Goal: Task Accomplishment & Management: Manage account settings

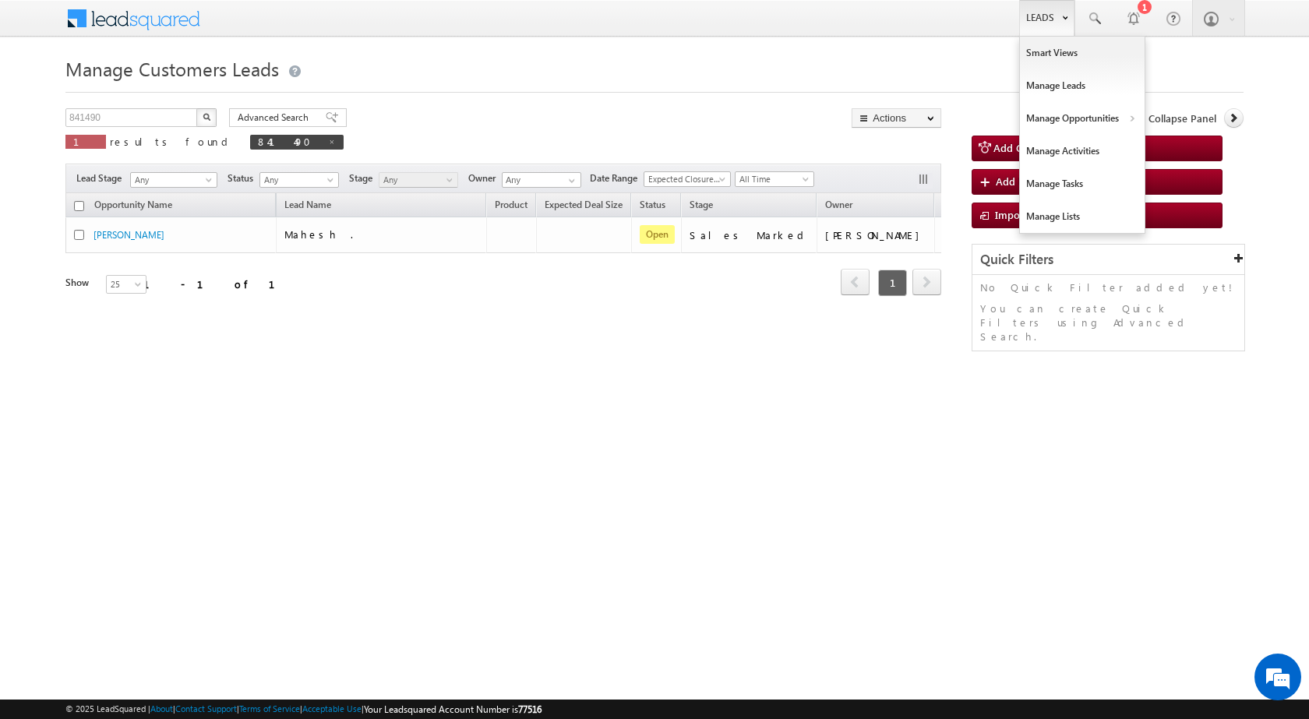
click at [1030, 20] on link "Leads" at bounding box center [1046, 18] width 55 height 36
click at [1168, 149] on link "Customers Leads" at bounding box center [1217, 152] width 143 height 33
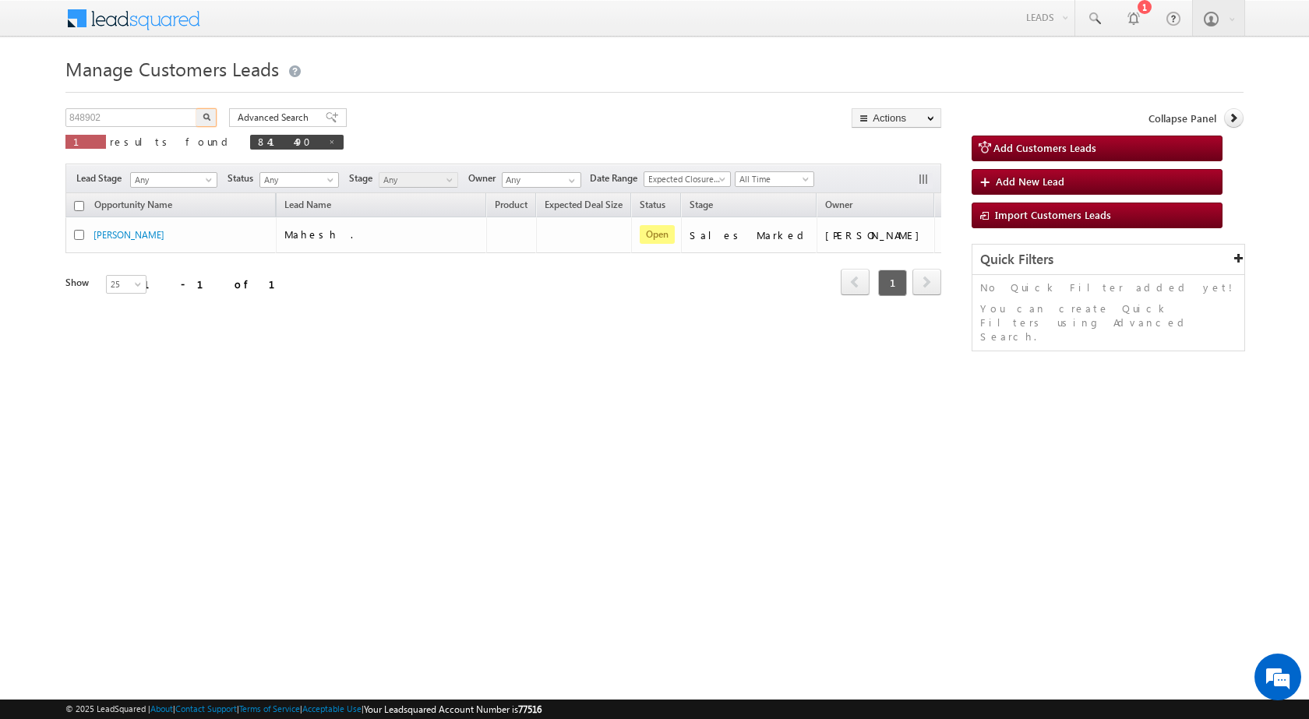
type input "848902"
click at [204, 116] on img "button" at bounding box center [207, 117] width 8 height 8
click at [362, 300] on div "Opportunity Name Lead Name Product Expected Deal Size Status Stage Owner Action…" at bounding box center [503, 254] width 876 height 122
click at [154, 115] on input "848902" at bounding box center [131, 117] width 133 height 19
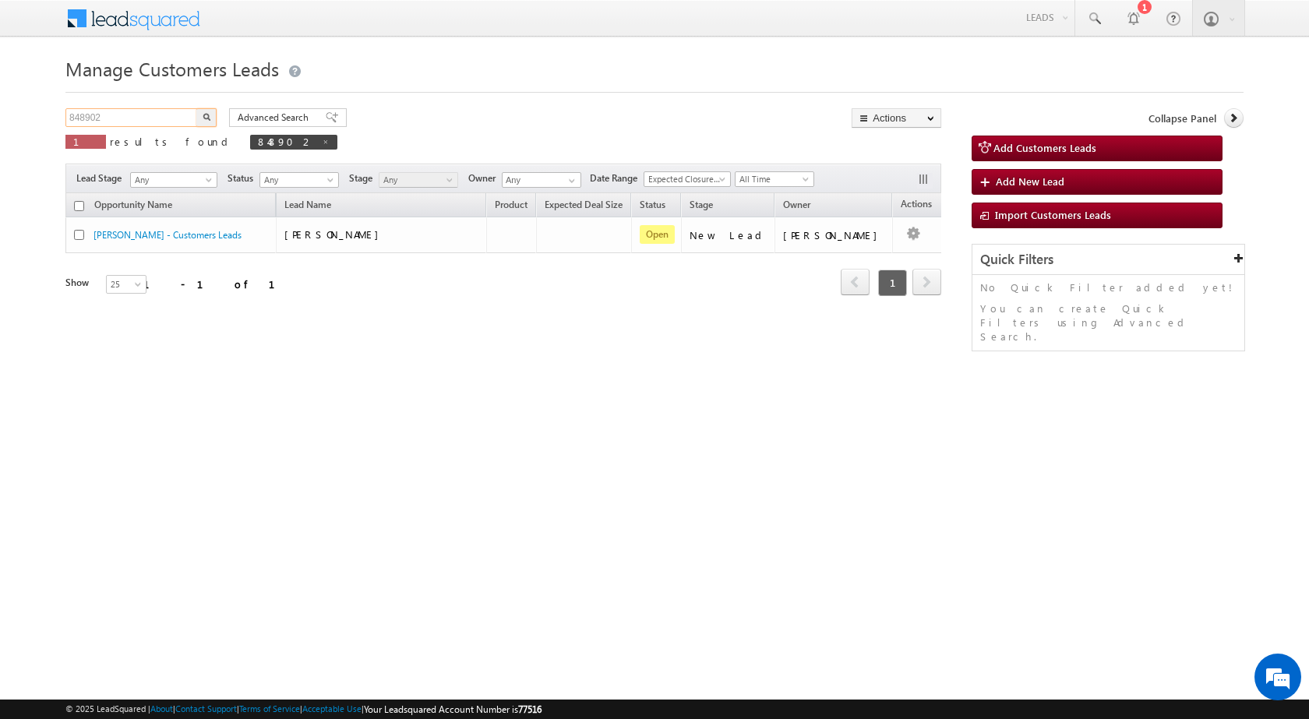
click at [154, 115] on input "848902" at bounding box center [131, 117] width 133 height 19
click at [206, 115] on img "button" at bounding box center [207, 117] width 8 height 8
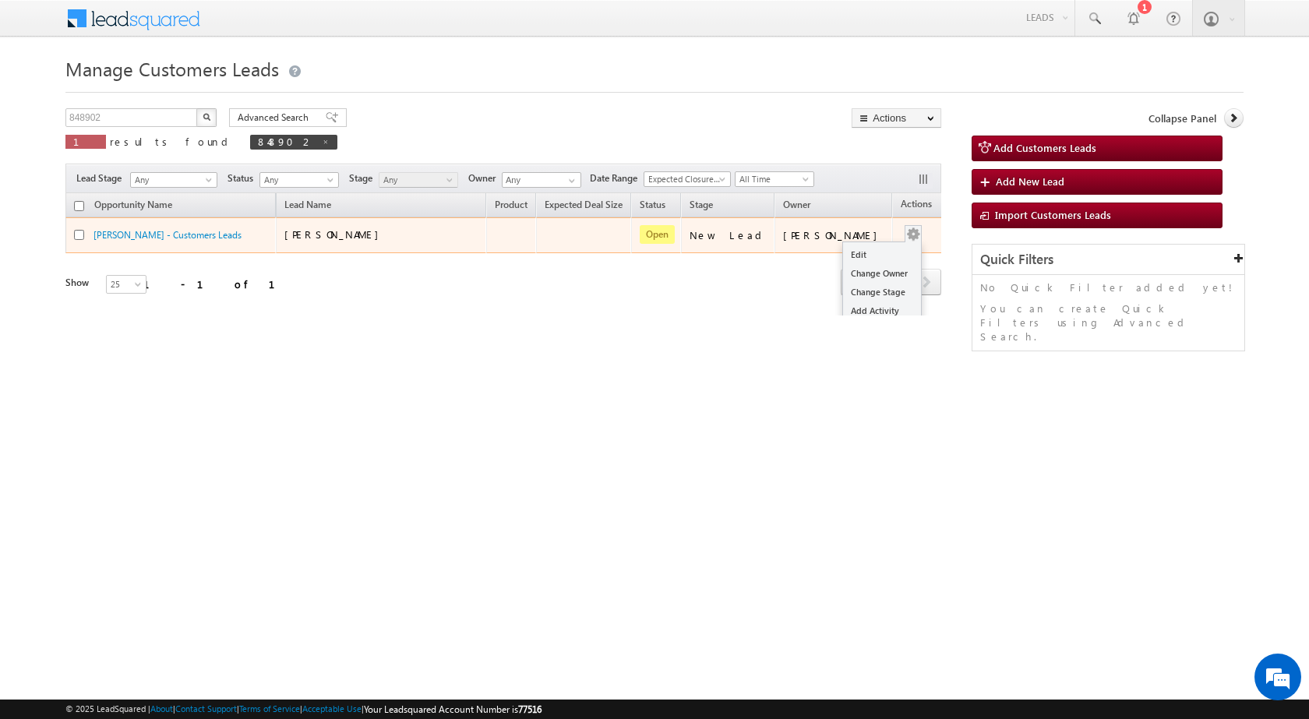
click at [905, 232] on button "button" at bounding box center [913, 235] width 16 height 16
click at [867, 259] on link "Edit" at bounding box center [882, 254] width 78 height 19
click at [172, 231] on link "[PERSON_NAME] - Customers Leads" at bounding box center [168, 235] width 148 height 12
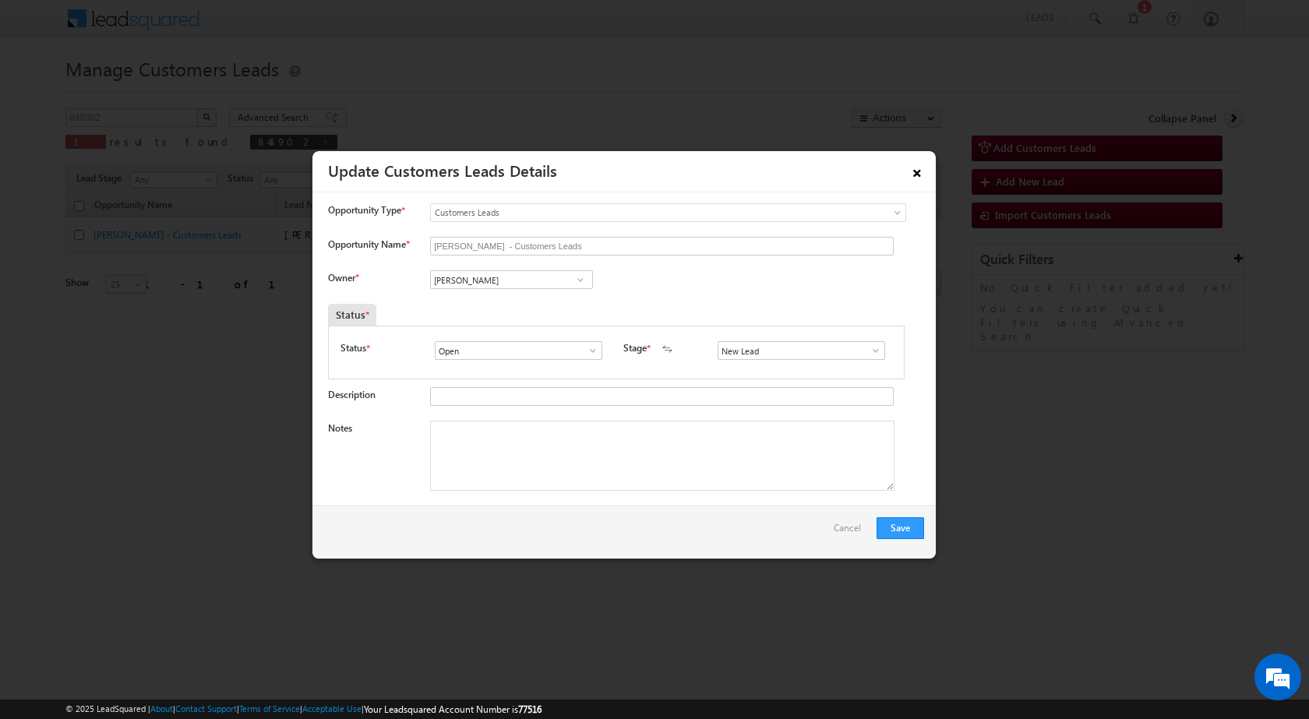
click at [914, 171] on link "×" at bounding box center [917, 170] width 26 height 27
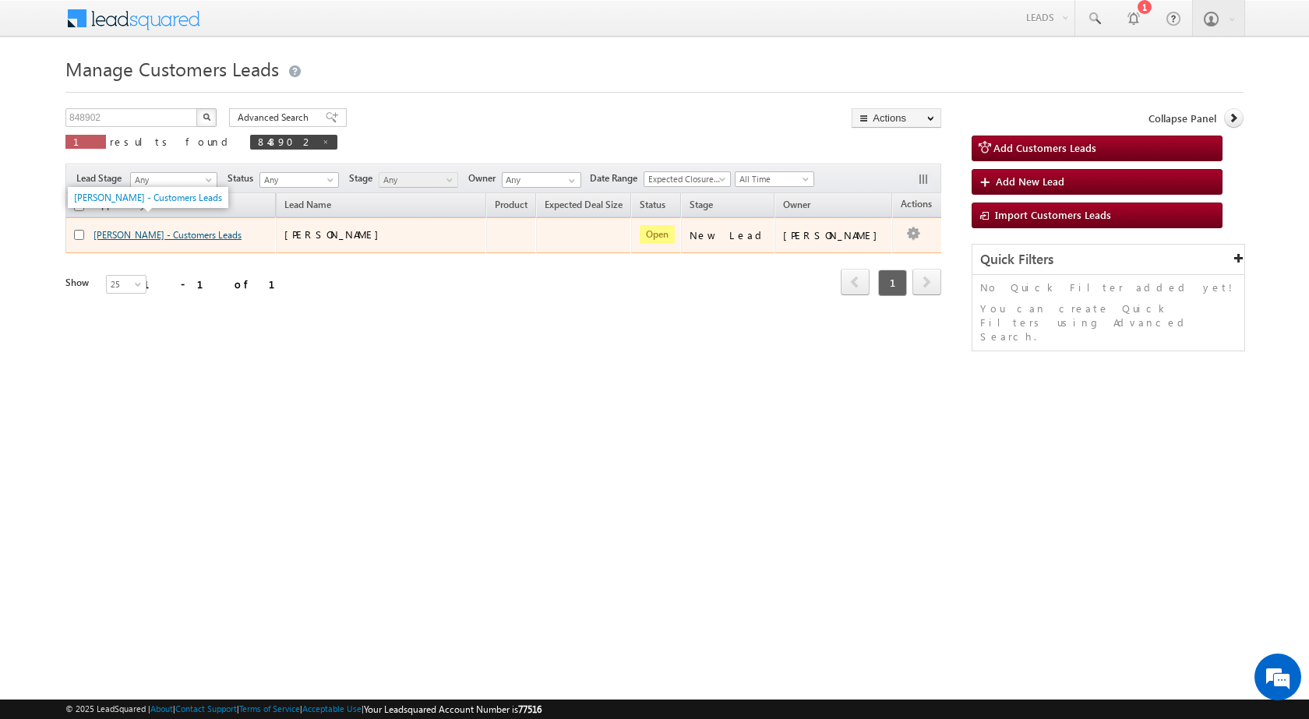
click at [207, 236] on link "[PERSON_NAME] - Customers Leads" at bounding box center [168, 235] width 148 height 12
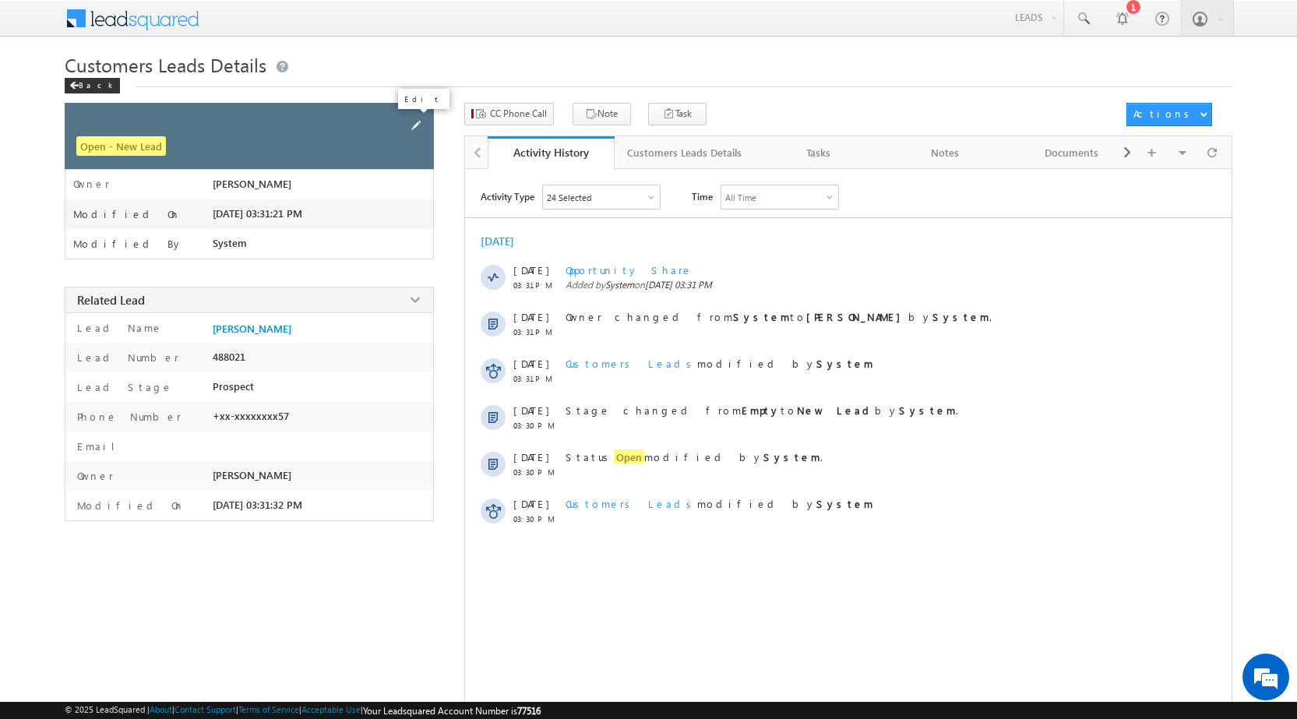
click at [416, 125] on span at bounding box center [416, 125] width 17 height 17
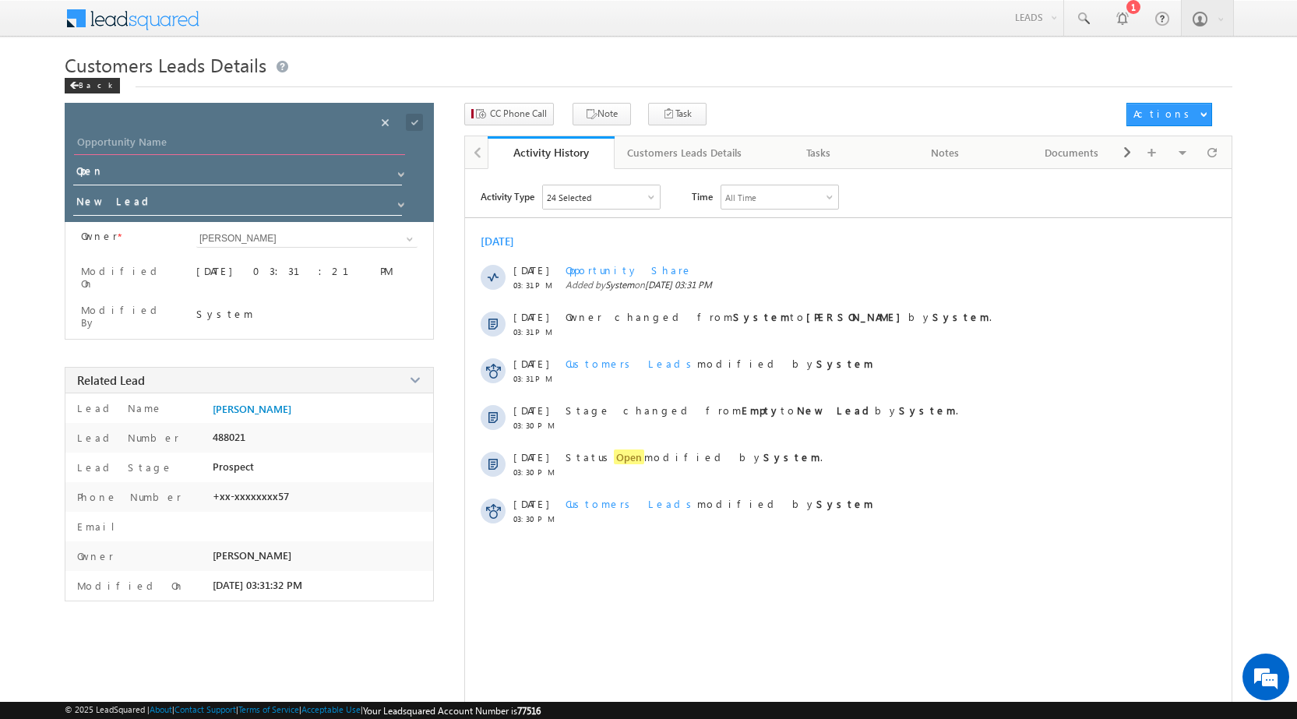
click at [117, 150] on input "Opportunity Name" at bounding box center [239, 144] width 331 height 22
click at [115, 132] on div "Opportunity Name * Opportunity Name * Status * Status * Open Won Lost *" at bounding box center [249, 162] width 369 height 119
click at [117, 149] on input "Opportunity Name" at bounding box center [239, 144] width 331 height 22
type input "salman s"
click at [159, 168] on input "Open" at bounding box center [238, 173] width 330 height 25
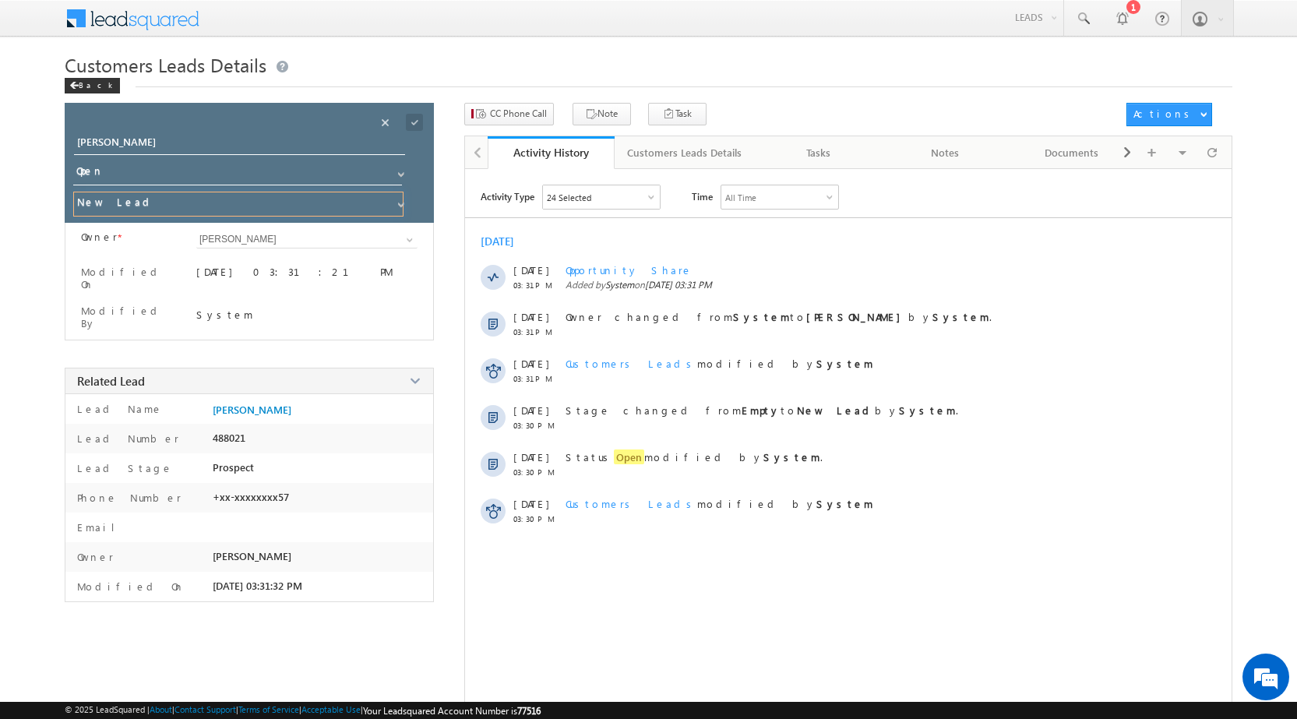
click at [145, 209] on input "New Lead" at bounding box center [238, 204] width 330 height 25
click at [398, 206] on span at bounding box center [401, 205] width 12 height 12
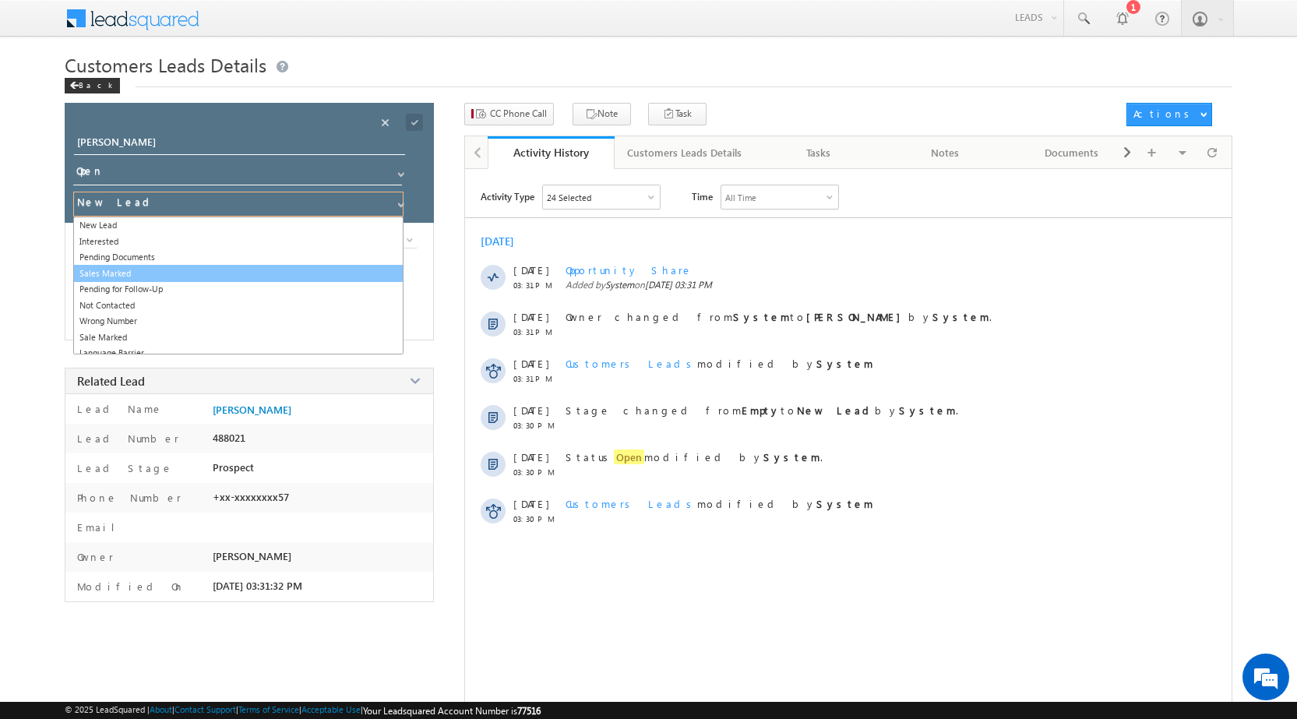
click at [305, 273] on link "Sales Marked" at bounding box center [238, 274] width 330 height 18
type input "Sales Marked"
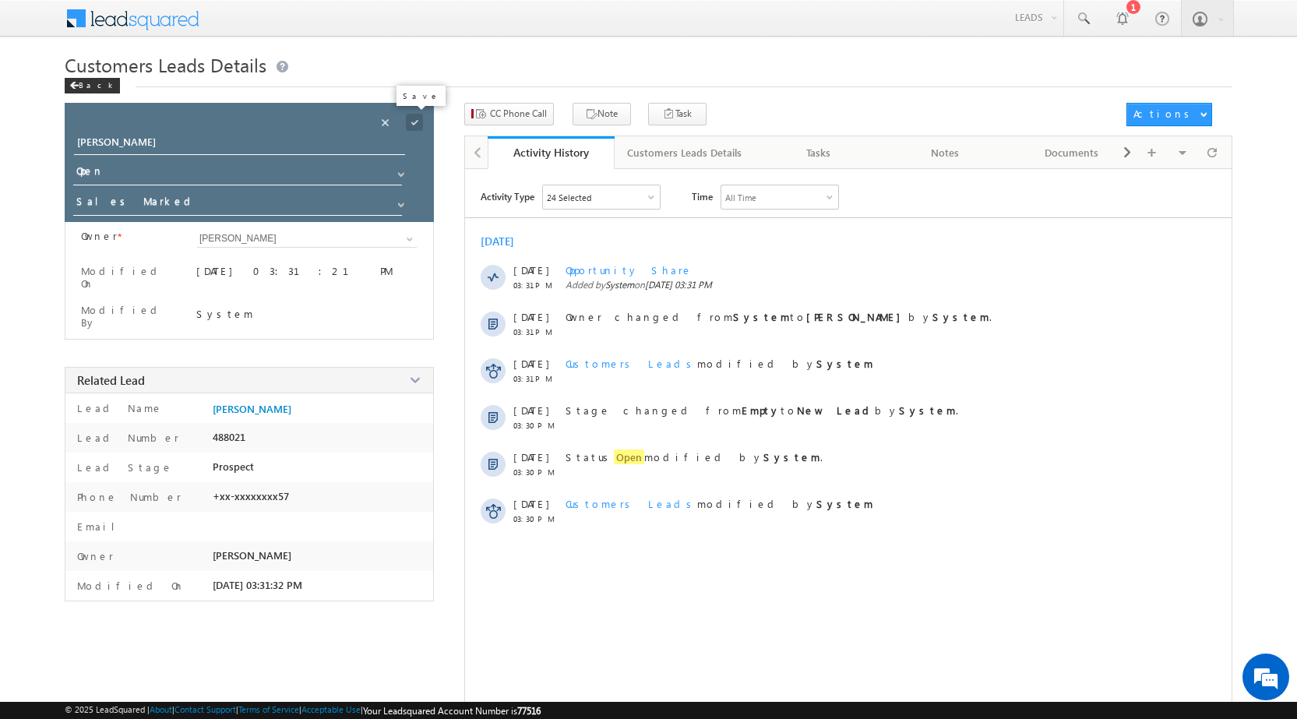
click at [409, 120] on span at bounding box center [414, 122] width 17 height 17
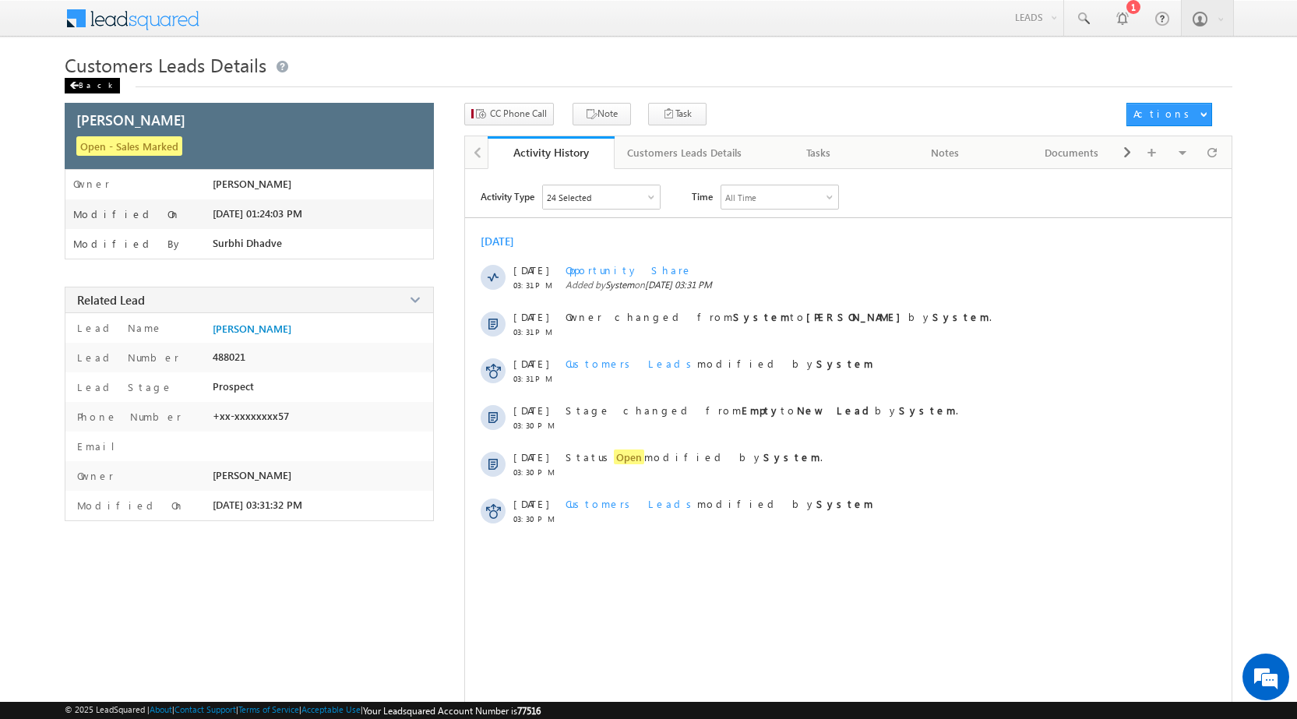
click at [79, 83] on div "Back" at bounding box center [92, 86] width 55 height 16
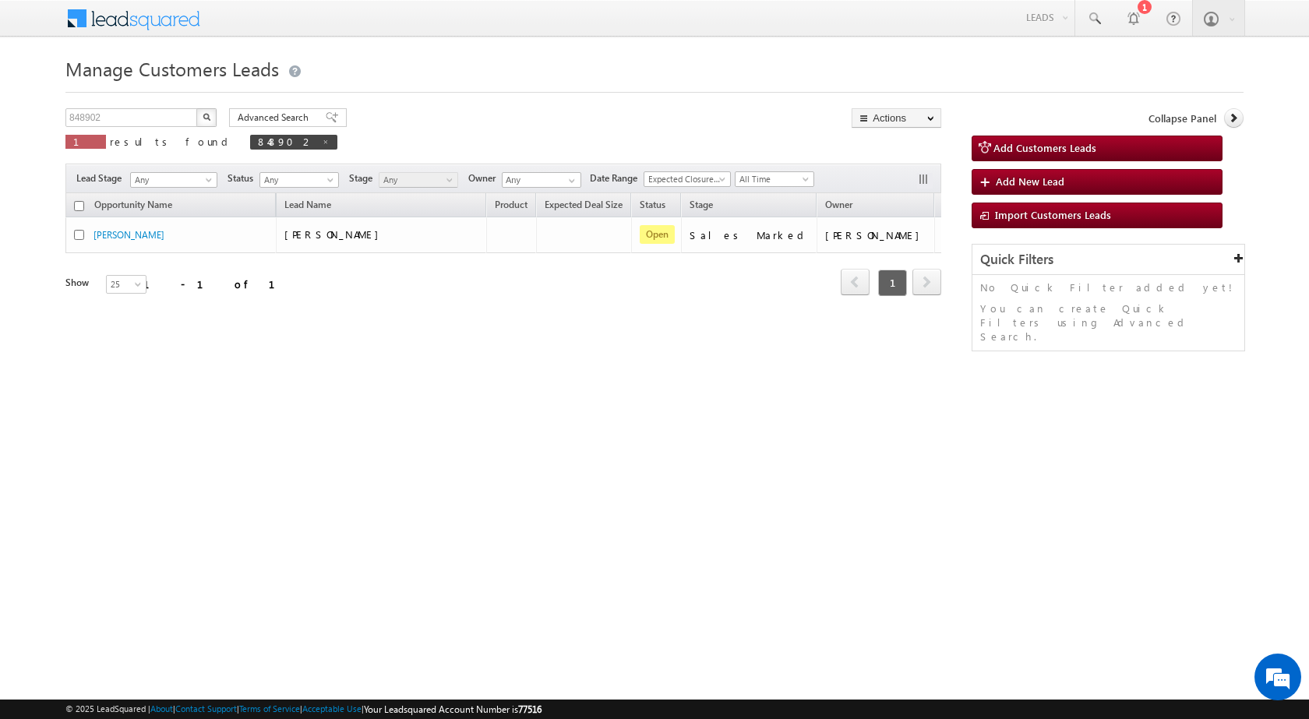
click at [285, 351] on div "Manage Customers Leads 848902 X 1 results found 848902 Advanced Search Advanced…" at bounding box center [654, 247] width 1178 height 390
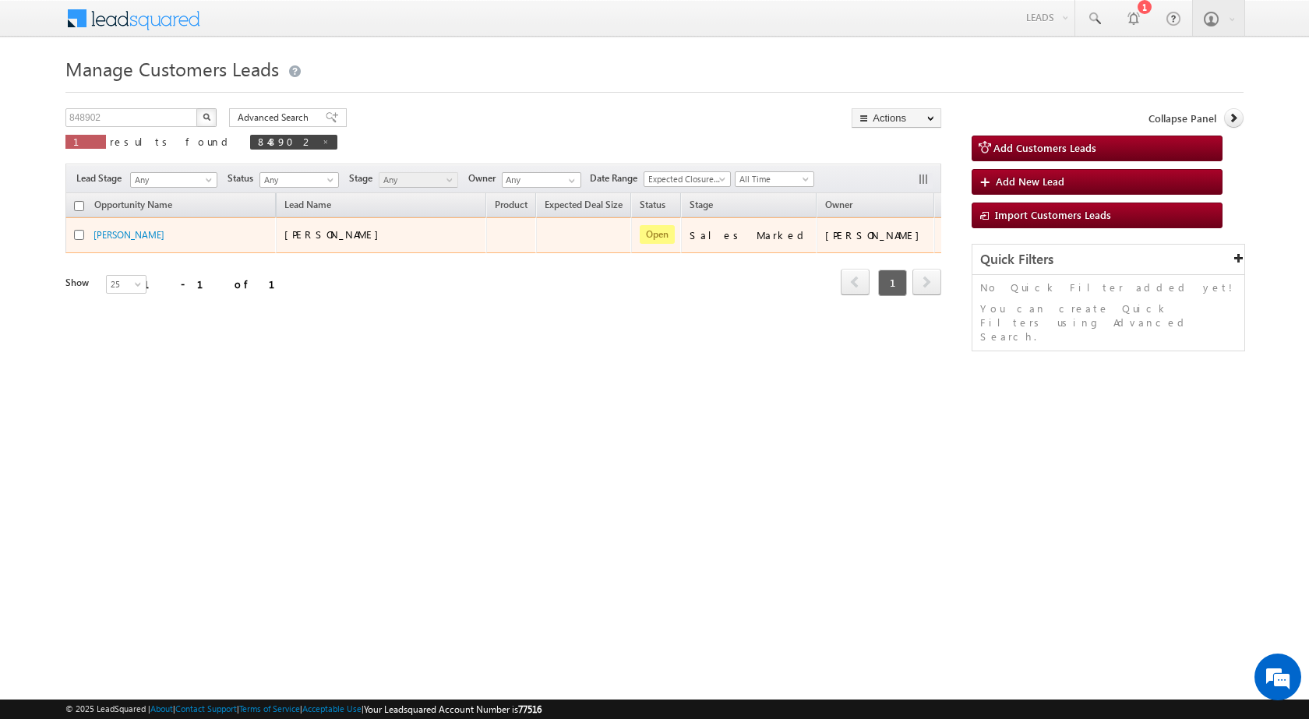
click at [948, 232] on button "button" at bounding box center [956, 234] width 16 height 16
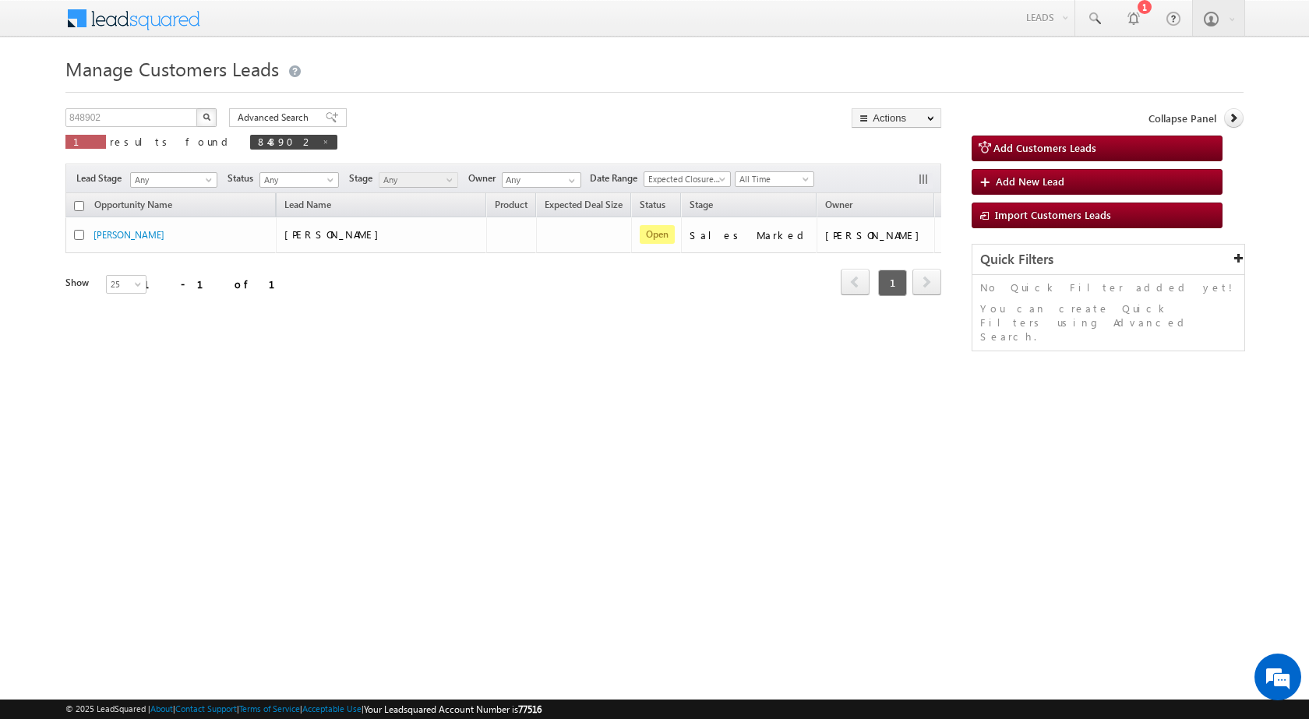
drag, startPoint x: 1037, startPoint y: 425, endPoint x: 929, endPoint y: 246, distance: 208.7
click at [1036, 421] on div "Manage Customers Leads 848902 X 1 results found 848902 Advanced Search Advanced…" at bounding box center [654, 247] width 1178 height 390
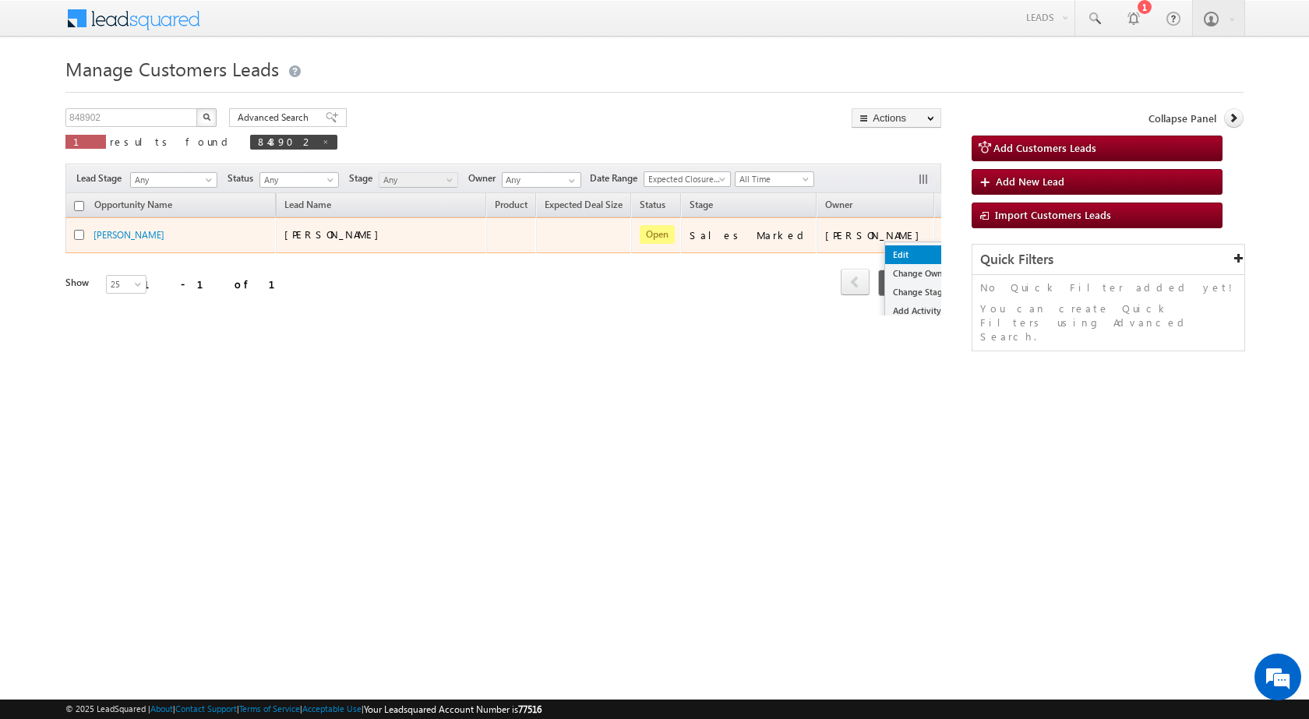
click at [885, 252] on link "Edit" at bounding box center [924, 254] width 78 height 19
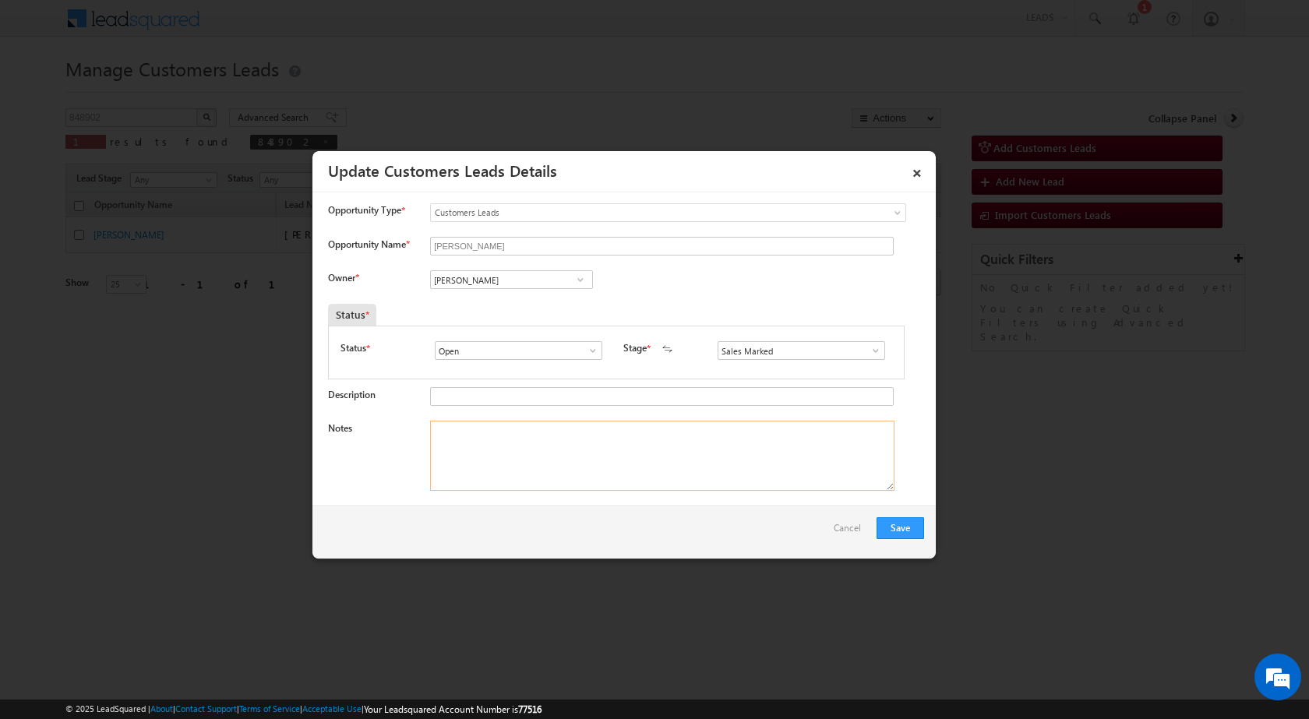
click at [540, 456] on textarea "Notes" at bounding box center [662, 456] width 464 height 70
paste textarea "Name - SALMAN / Pv - 5 lac / Registry / Nagar Nigam / Business - woolen / incom…"
click at [700, 441] on textarea "Name - SALMAN / Pv - 5 lac / Registry / Nagar Nigam / Business - woolen / incom…" at bounding box center [662, 456] width 464 height 70
click at [703, 436] on textarea "Name - SALMAN / Pv - 5 lac / Registry / Nagar Nigam / Business - woolen / incom…" at bounding box center [662, 456] width 464 height 70
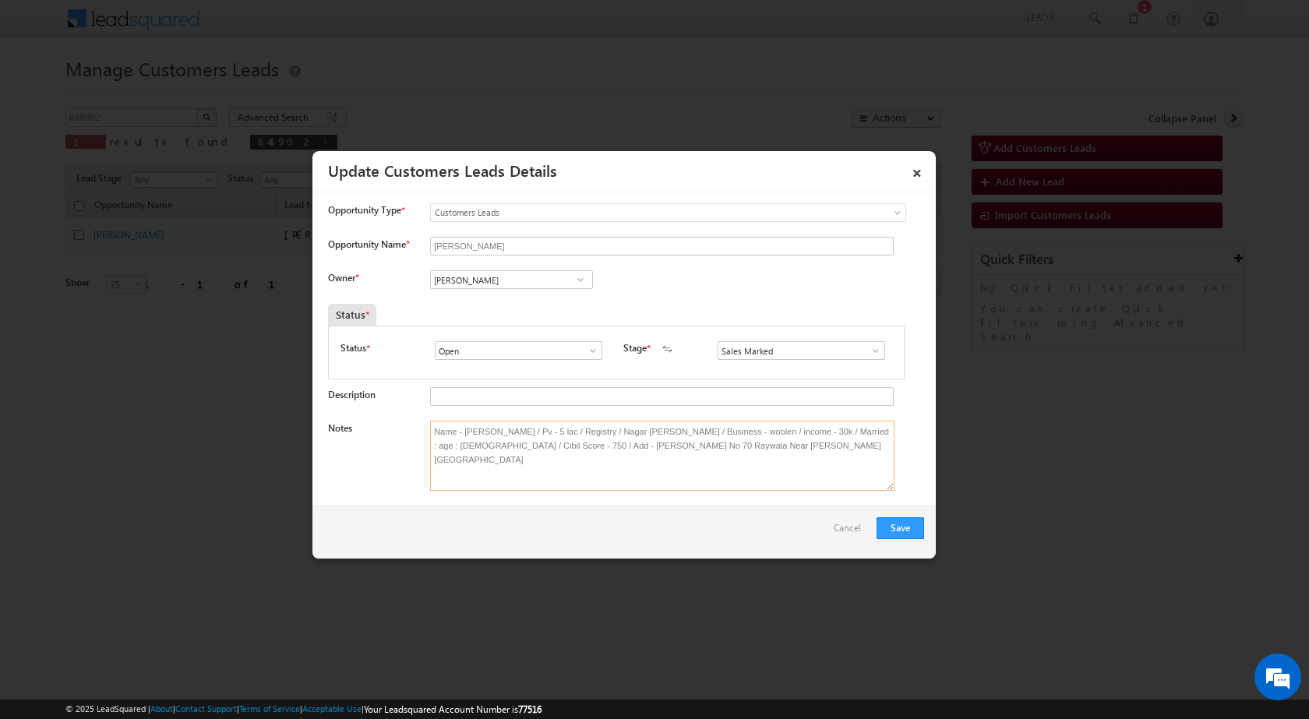
click at [703, 436] on textarea "Name - SALMAN / Pv - 5 lac / Registry / Nagar Nigam / Business - woolen / incom…" at bounding box center [662, 456] width 464 height 70
drag, startPoint x: 701, startPoint y: 474, endPoint x: 714, endPoint y: 452, distance: 25.1
click at [702, 473] on textarea "Name - SALMAN / Pv - 5 lac / Registry / Nagar Nigam / Business - woolen / incom…" at bounding box center [662, 456] width 464 height 70
click at [716, 439] on textarea "Name - SALMAN / Pv - 5 lac / Registry / Nagar Nigam / Business - woolen / incom…" at bounding box center [662, 456] width 464 height 70
click at [726, 477] on textarea "Name - SALMAN / Pv - 5 lac / Registry / Nagar Nigam / Business - woolen cloths …" at bounding box center [662, 456] width 464 height 70
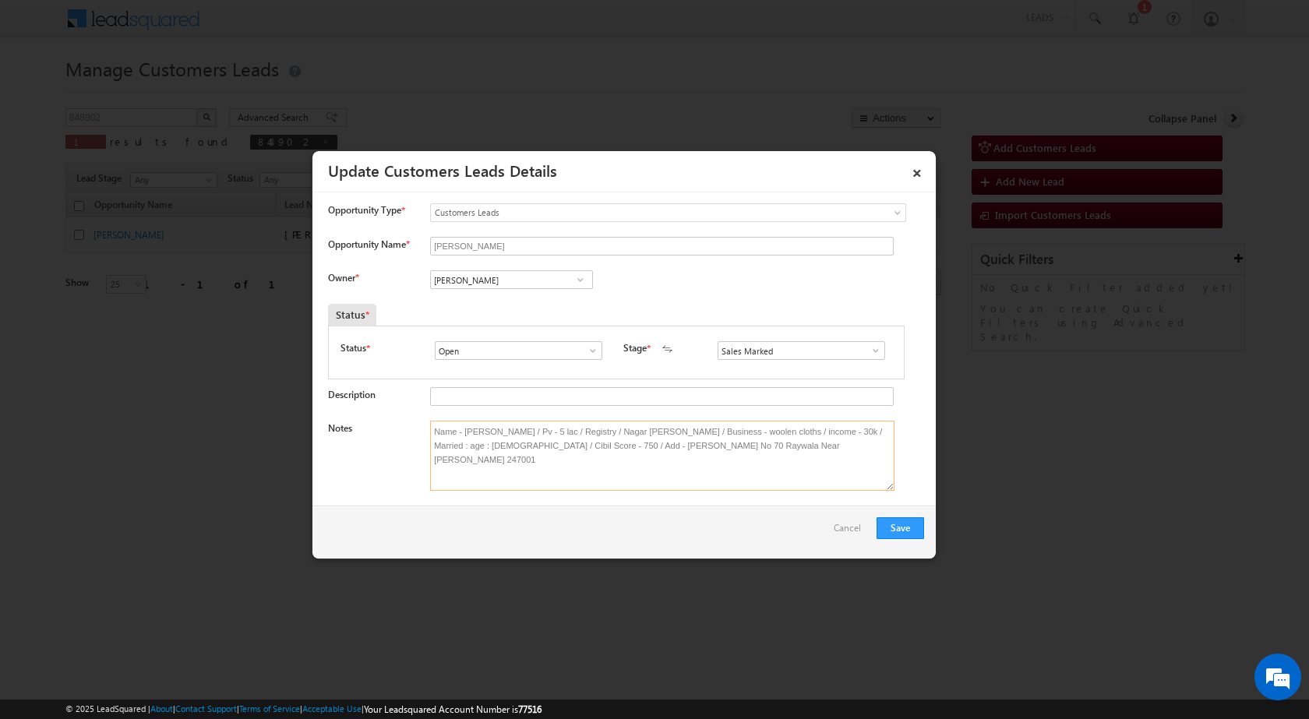
type textarea "Name - SALMAN / Pv - 5 lac / Registry / Nagar Nigam / Business - woolen cloths …"
click at [513, 285] on input "[PERSON_NAME]" at bounding box center [511, 279] width 163 height 19
paste input "kunal.kumar1@sgrlimited.in"
click at [510, 308] on span "kunal.kumar1@sgrlimited.in" at bounding box center [506, 311] width 140 height 12
type input "Kunal Kumar"
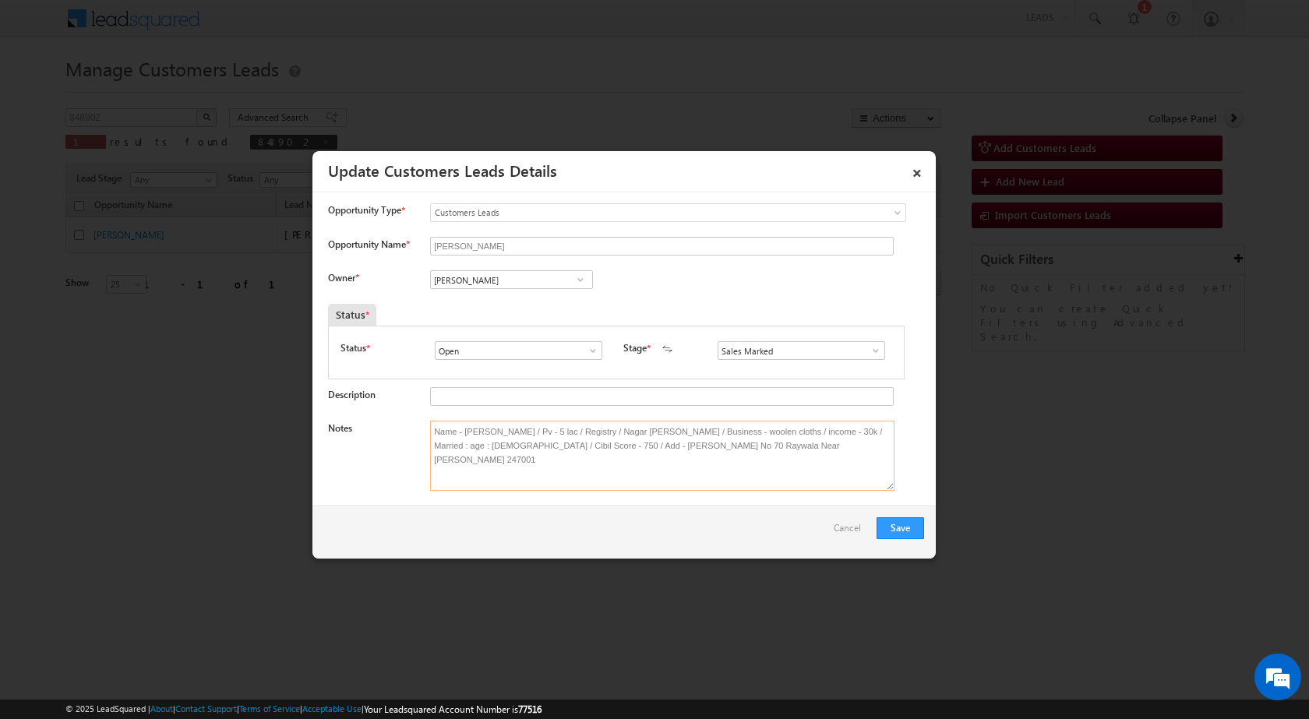
click at [639, 475] on textarea "Name - SALMAN / Pv - 5 lac / Registry / Nagar Nigam / Business - woolen cloths …" at bounding box center [662, 456] width 464 height 70
click at [889, 525] on button "Save" at bounding box center [901, 528] width 48 height 22
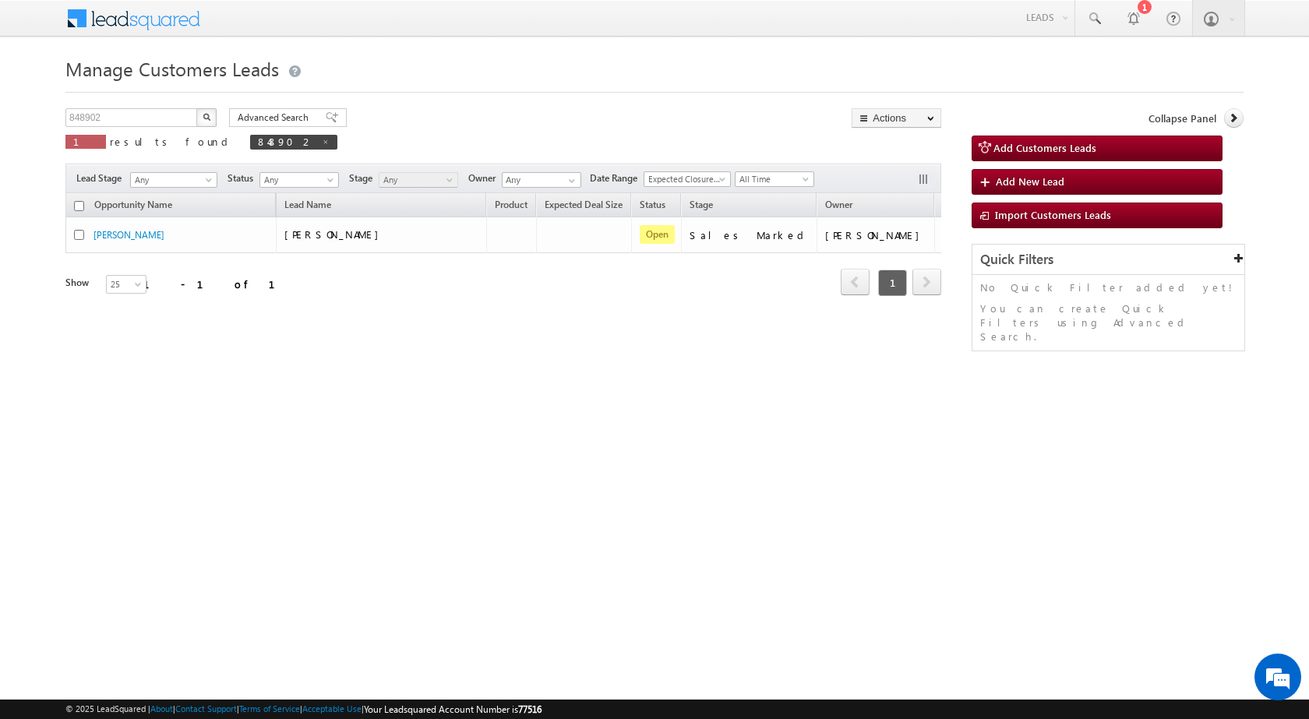
drag, startPoint x: 372, startPoint y: 369, endPoint x: 365, endPoint y: 359, distance: 11.9
click at [371, 368] on div "Manage Customers Leads Customers Leads updated successfully. 848902 X 1 results…" at bounding box center [654, 247] width 1178 height 390
drag, startPoint x: 249, startPoint y: 305, endPoint x: 136, endPoint y: 20, distance: 306.0
click at [249, 304] on div "Opportunity Name Lead Name Product Expected Deal Size Status Stage Owner Action…" at bounding box center [503, 254] width 876 height 122
